Goal: Information Seeking & Learning: Compare options

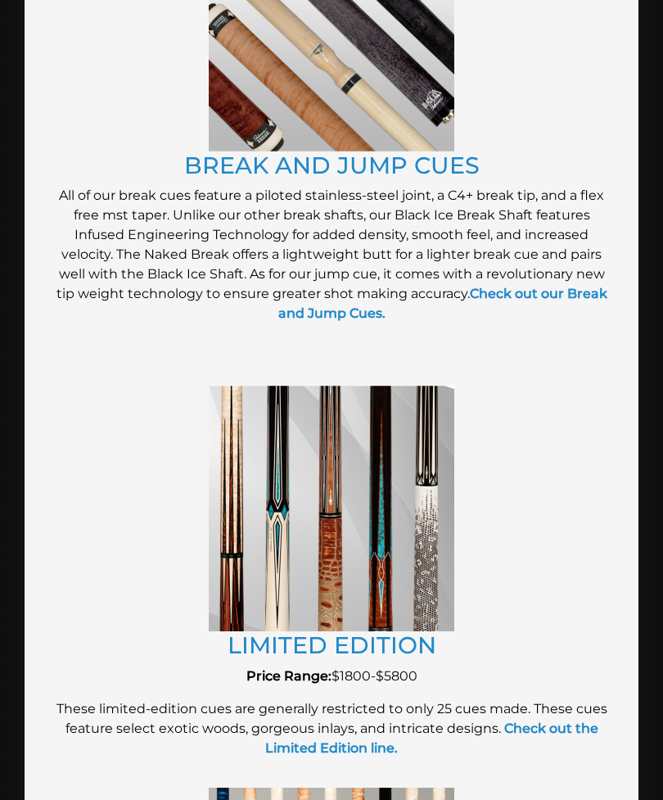
scroll to position [2917, 0]
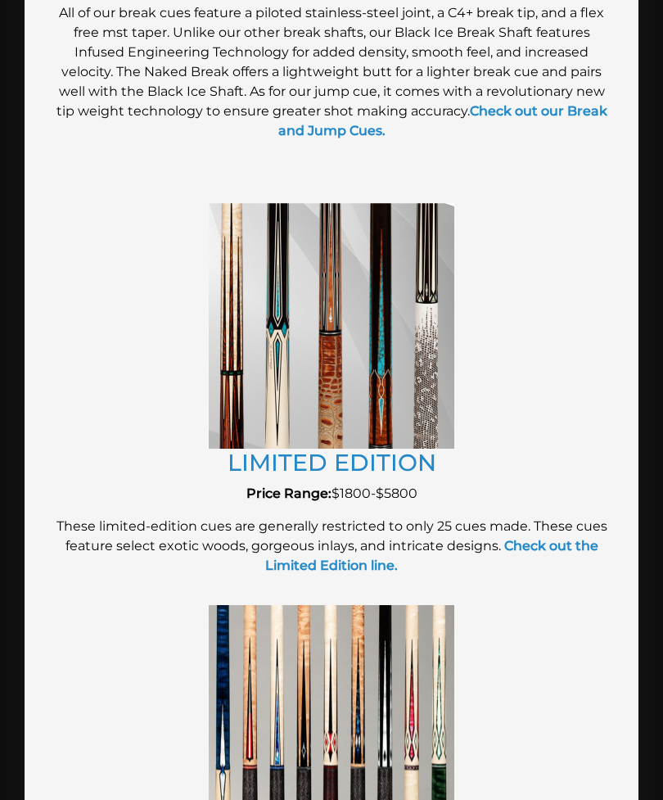
click at [261, 409] on img at bounding box center [332, 326] width 246 height 246
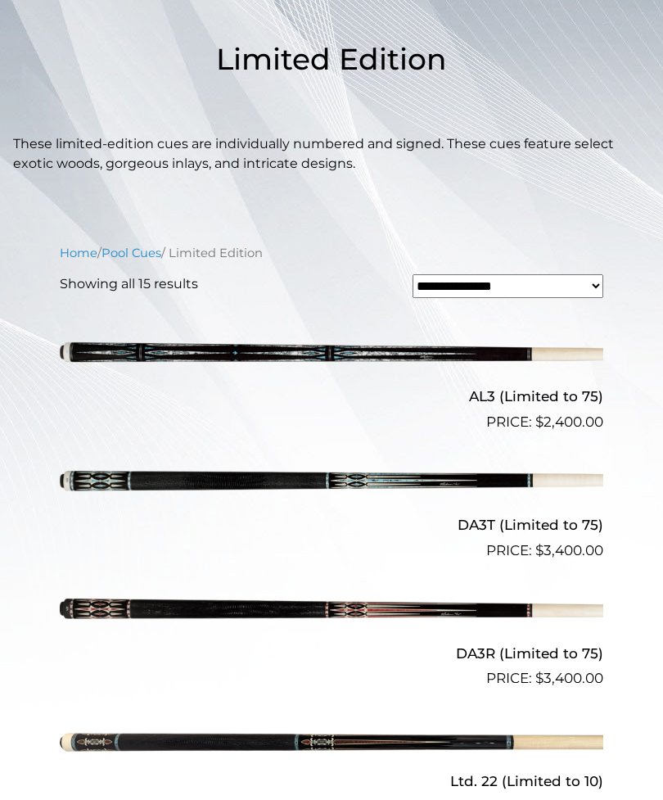
scroll to position [364, 0]
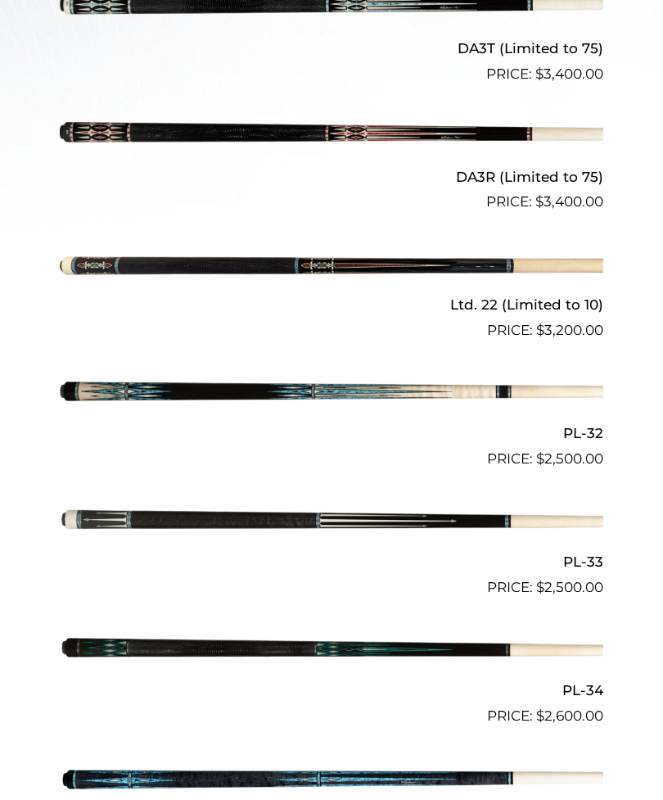
scroll to position [1024, 0]
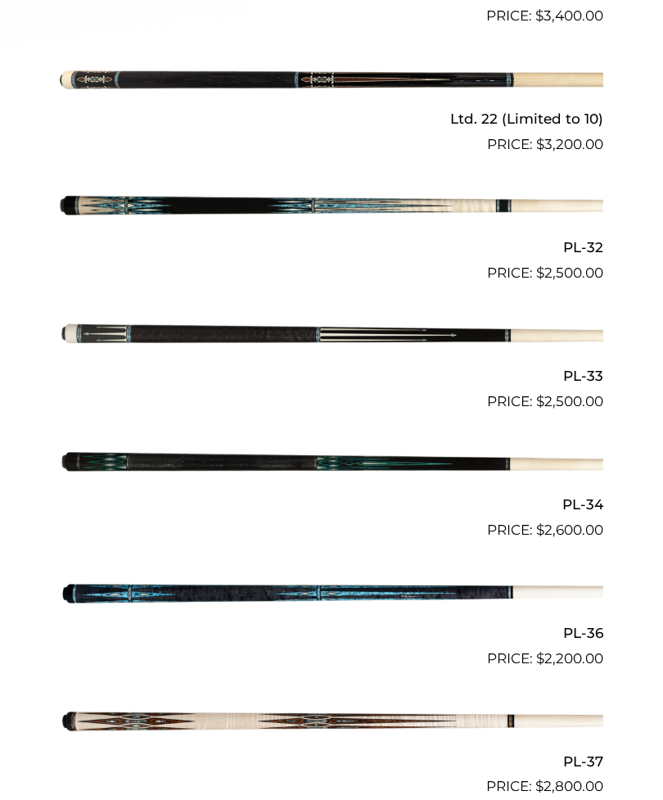
click at [123, 330] on img at bounding box center [332, 336] width 544 height 90
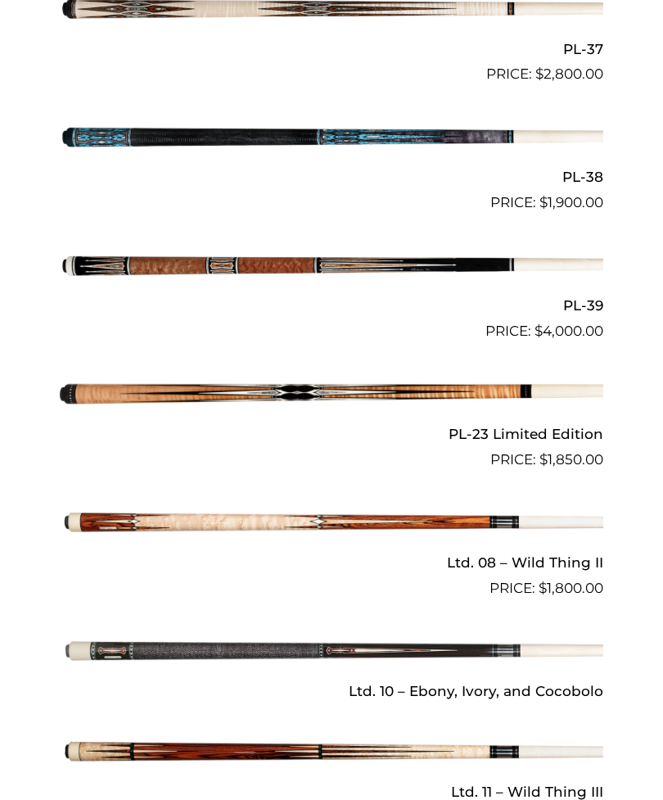
scroll to position [1738, 0]
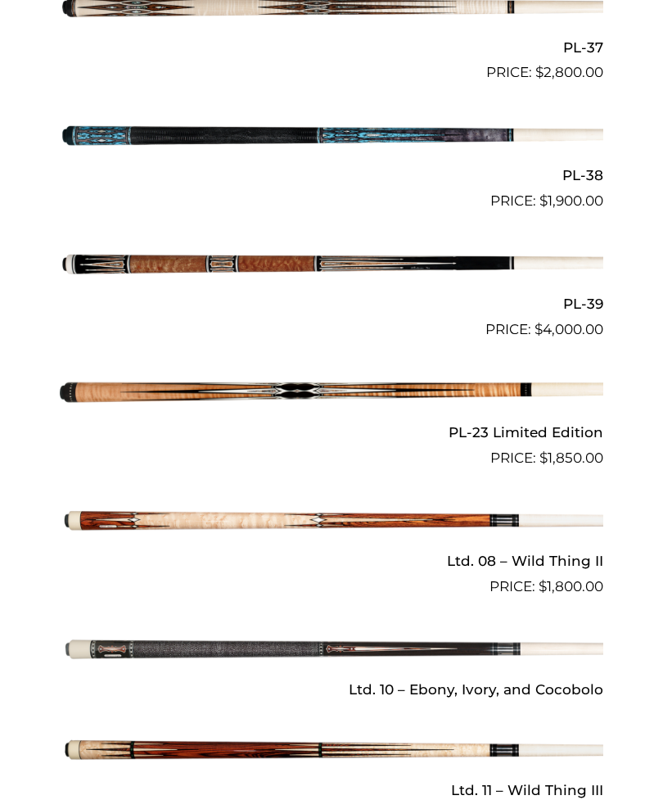
click at [120, 520] on img at bounding box center [332, 521] width 544 height 90
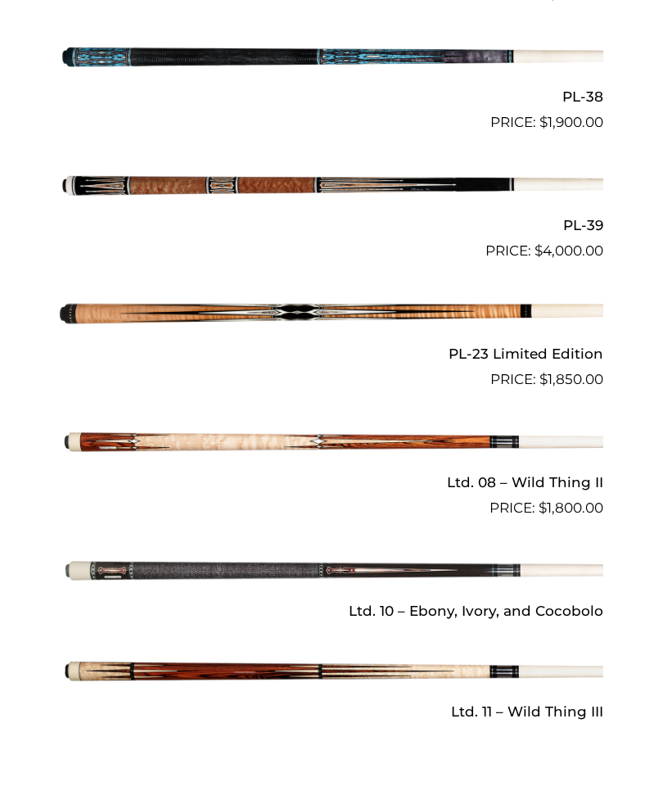
scroll to position [1818, 0]
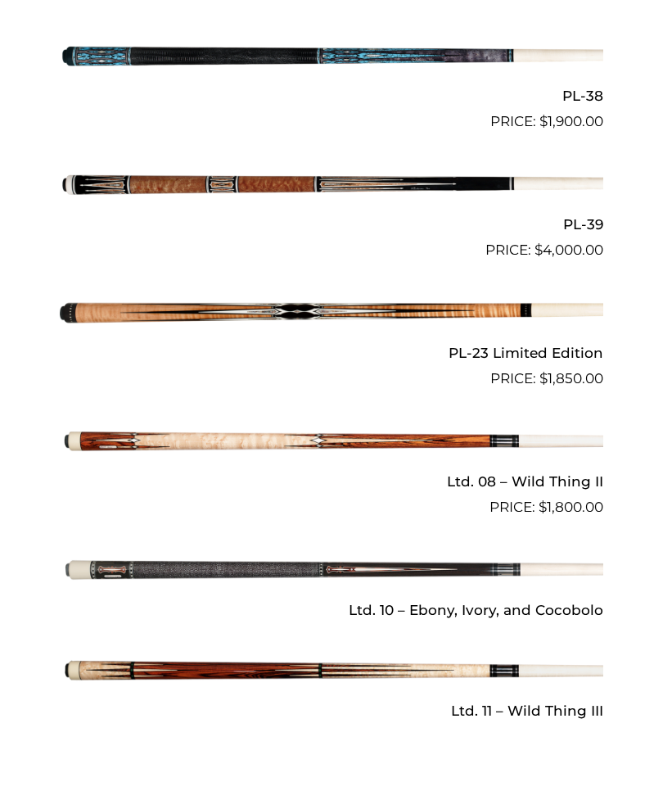
click at [116, 568] on img at bounding box center [332, 570] width 544 height 90
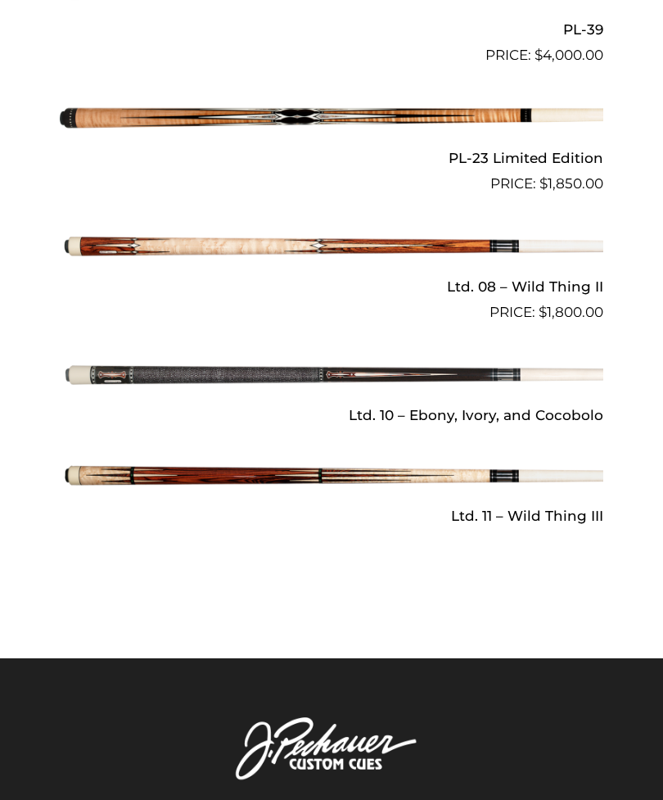
scroll to position [2012, 0]
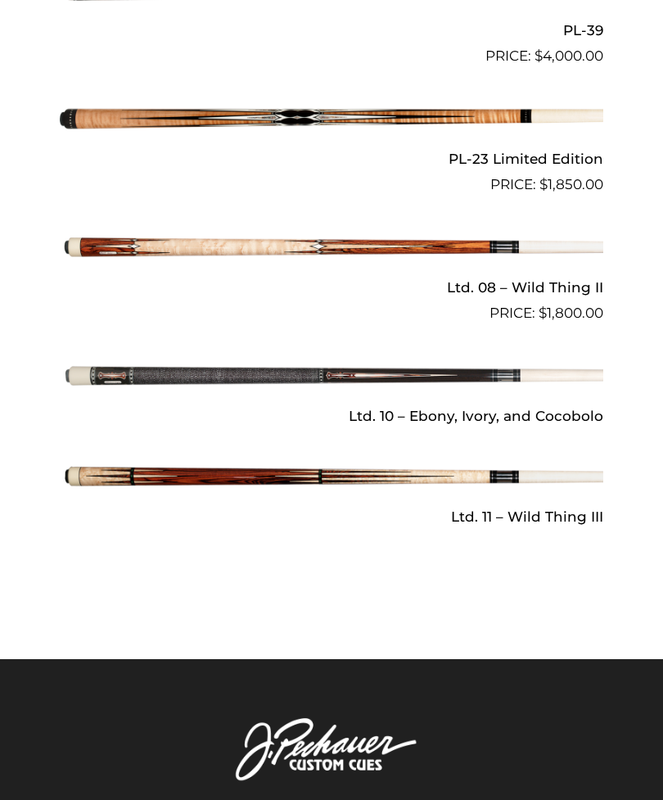
click at [112, 464] on img at bounding box center [332, 476] width 544 height 90
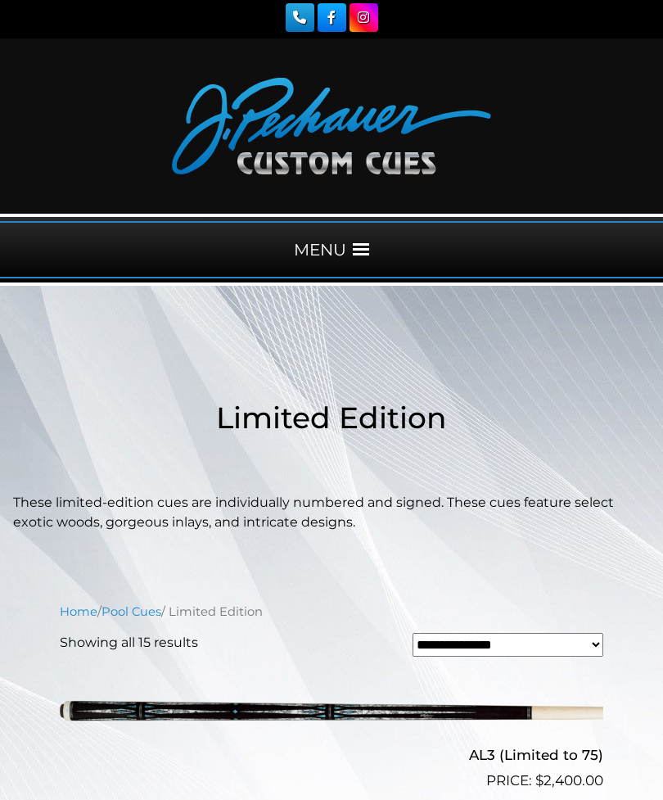
scroll to position [0, 0]
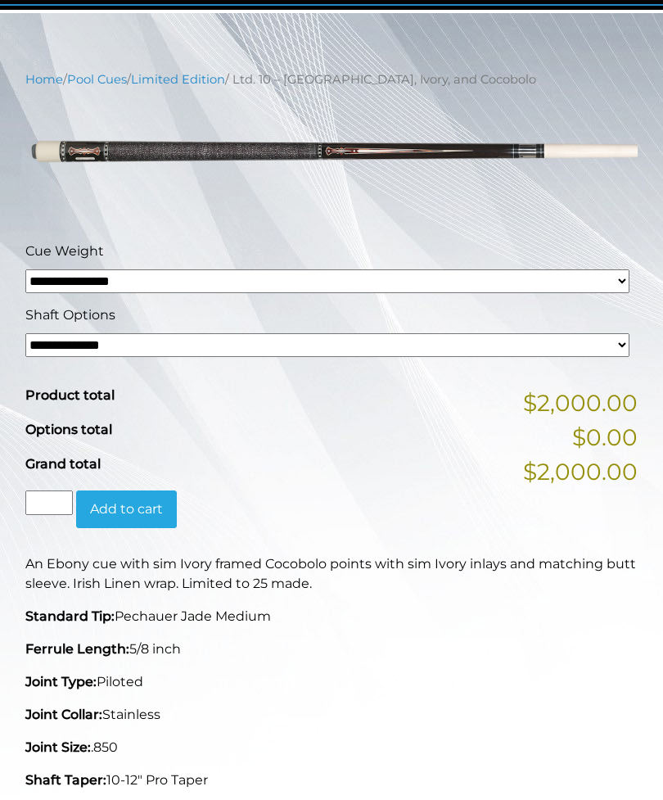
scroll to position [115, 0]
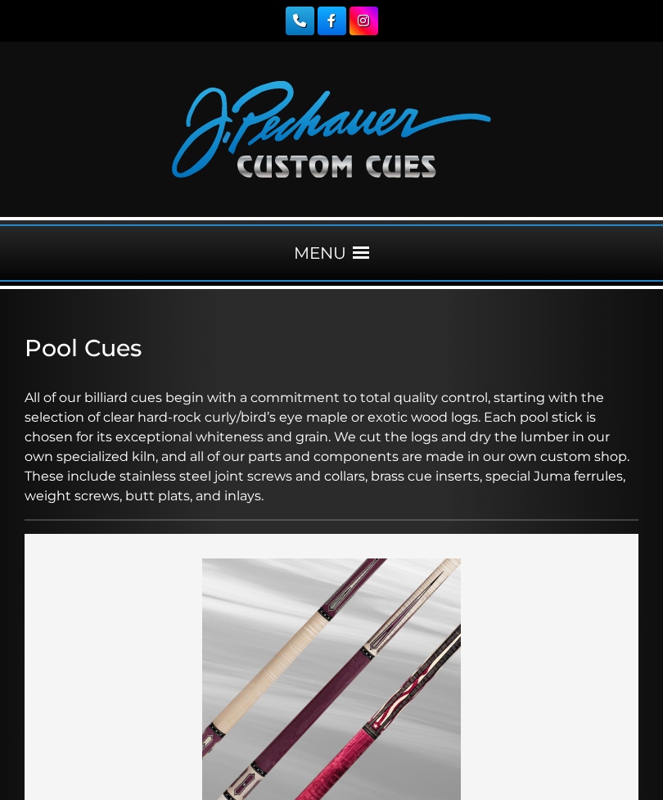
scroll to position [2970, 0]
